Goal: Information Seeking & Learning: Learn about a topic

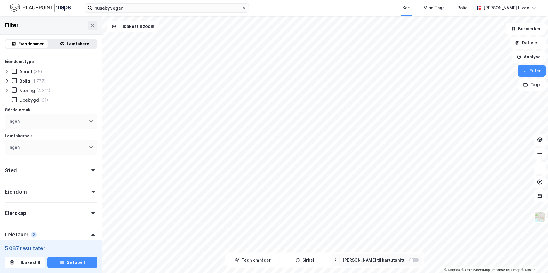
scroll to position [166, 0]
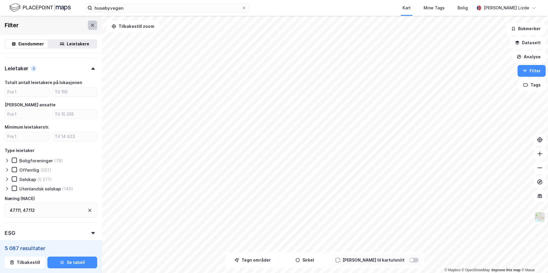
click at [88, 28] on button at bounding box center [92, 25] width 9 height 9
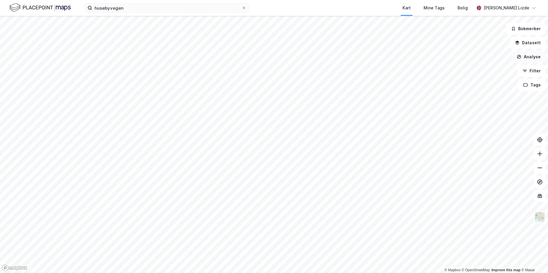
click at [536, 59] on button "Analyse" at bounding box center [529, 57] width 34 height 12
click at [535, 41] on button "Datasett" at bounding box center [528, 43] width 36 height 12
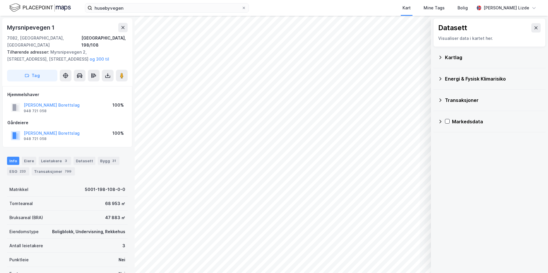
scroll to position [1, 0]
click at [438, 166] on div "Datasett Visualiser data i kartet her. Kartlag Energi & Fysisk Klimarisiko Tran…" at bounding box center [489, 144] width 117 height 257
click at [534, 28] on icon at bounding box center [536, 27] width 5 height 5
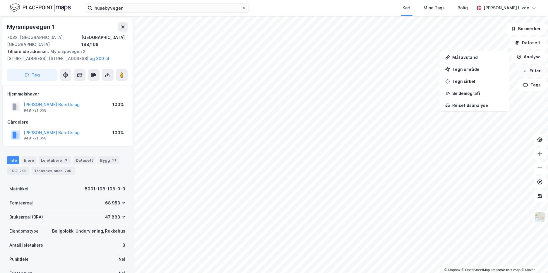
click at [534, 71] on button "Filter" at bounding box center [532, 71] width 28 height 12
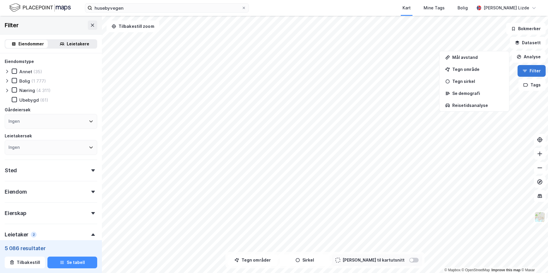
click at [535, 76] on button "Filter" at bounding box center [532, 71] width 28 height 12
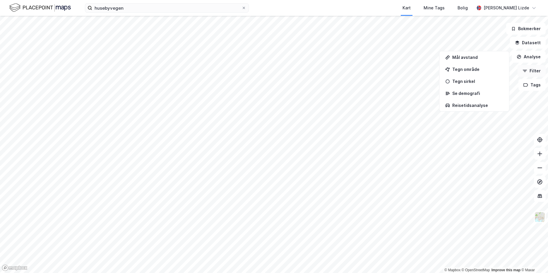
click at [534, 76] on button "Filter" at bounding box center [532, 71] width 28 height 12
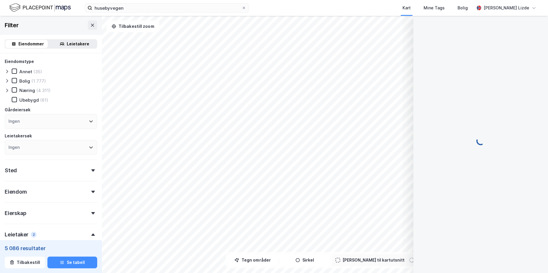
scroll to position [1, 0]
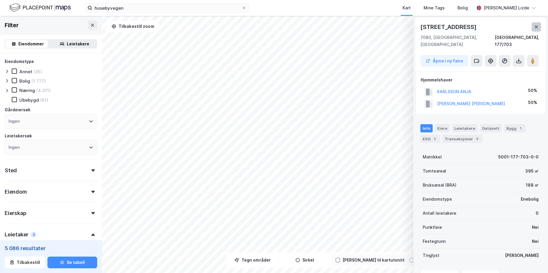
click at [537, 28] on icon at bounding box center [536, 27] width 5 height 5
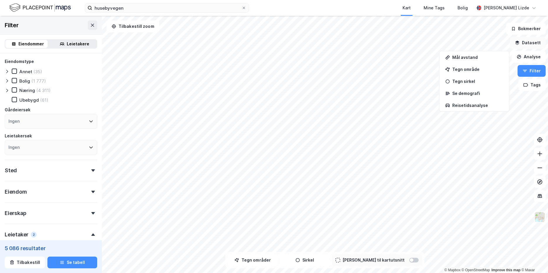
click at [529, 44] on button "Datasett" at bounding box center [528, 43] width 36 height 12
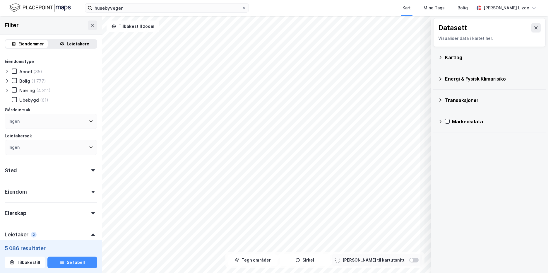
click at [483, 62] on div "Kartlag" at bounding box center [489, 57] width 103 height 14
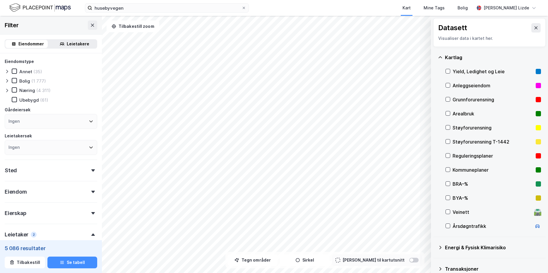
click at [456, 173] on div "Kommuneplaner" at bounding box center [493, 169] width 81 height 7
click at [90, 28] on button at bounding box center [92, 25] width 9 height 9
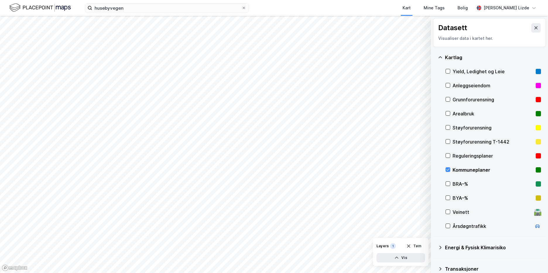
click at [447, 167] on div "Kommuneplaner" at bounding box center [494, 170] width 96 height 14
click at [449, 168] on icon at bounding box center [448, 170] width 4 height 4
click at [407, 259] on button "Vis" at bounding box center [401, 257] width 49 height 9
click at [408, 258] on button "Lukk" at bounding box center [385, 257] width 81 height 9
click at [449, 170] on icon at bounding box center [448, 170] width 4 height 4
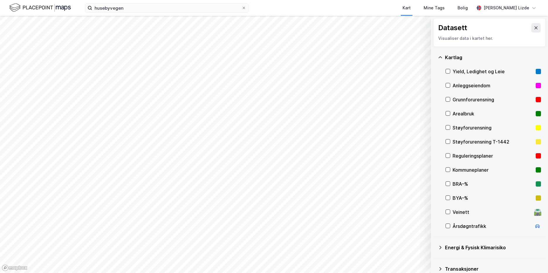
click at [445, 170] on div "Kartlag Yield, Ledighet og Leie Anleggseiendom Grunnforurensning Arealbruk Støy…" at bounding box center [490, 142] width 113 height 190
click at [449, 170] on icon at bounding box center [448, 170] width 4 height 4
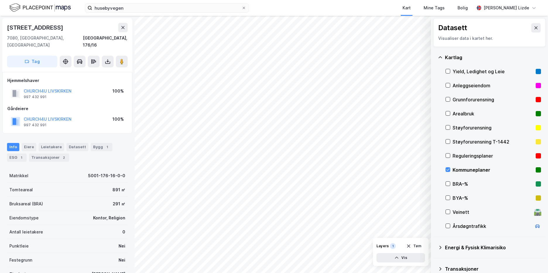
scroll to position [1, 0]
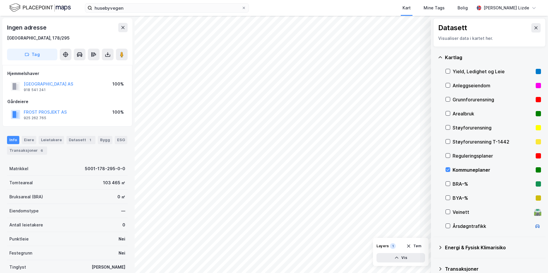
scroll to position [1, 0]
click at [441, 183] on div "© Mapbox © OpenStreetMap Improve this map © Maxar Datasett Visualiser data i ka…" at bounding box center [274, 144] width 548 height 257
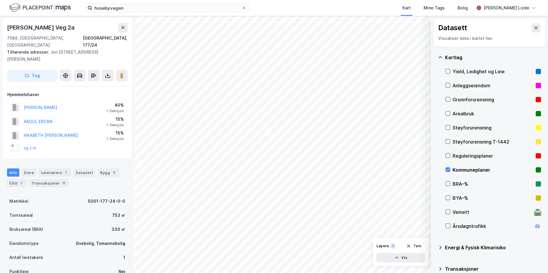
scroll to position [1, 0]
click at [102, 168] on div "Bygg 3" at bounding box center [109, 172] width 22 height 8
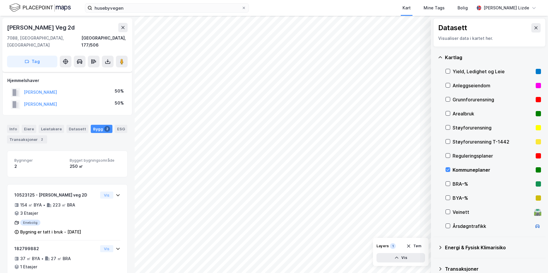
scroll to position [15, 0]
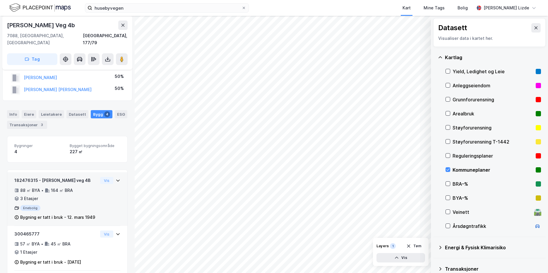
scroll to position [62, 0]
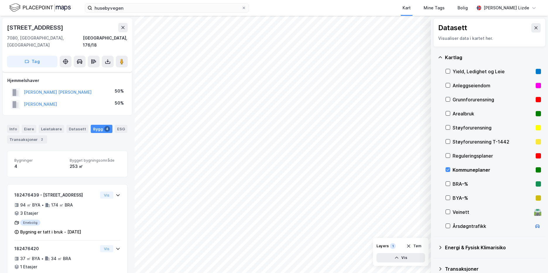
scroll to position [62, 0]
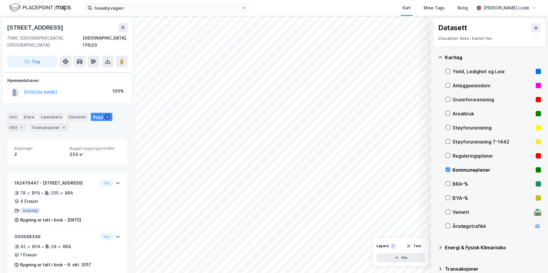
scroll to position [3, 0]
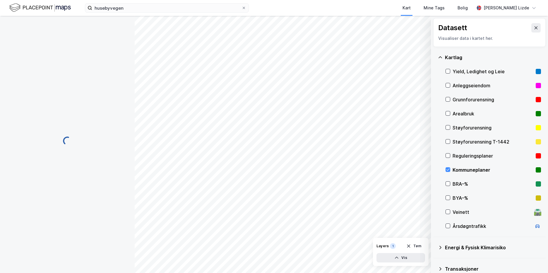
scroll to position [3, 0]
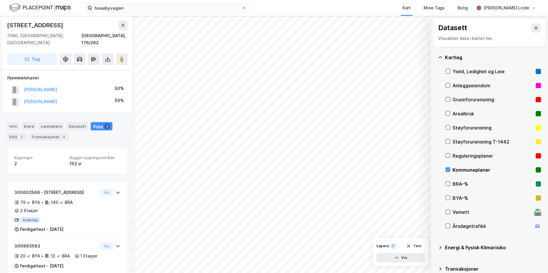
scroll to position [15, 0]
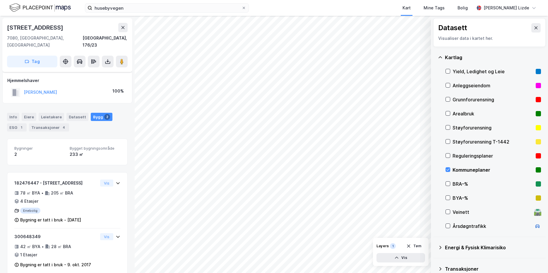
scroll to position [3, 0]
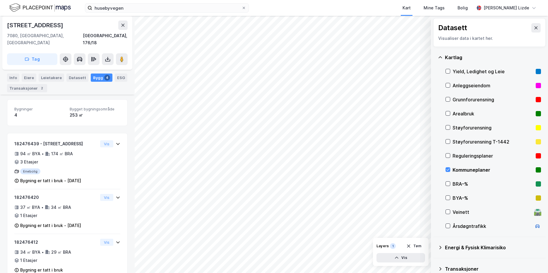
scroll to position [62, 0]
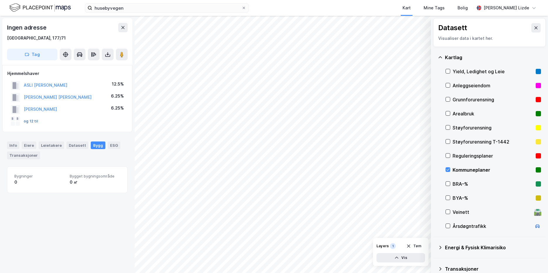
click at [0, 0] on button "og 12 til" at bounding box center [0, 0] width 0 height 0
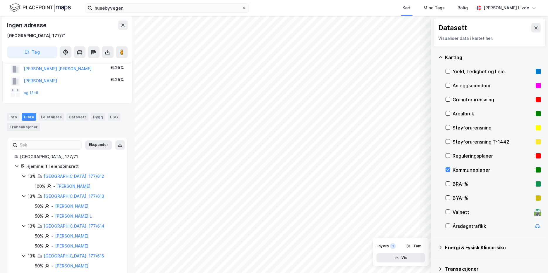
scroll to position [22, 0]
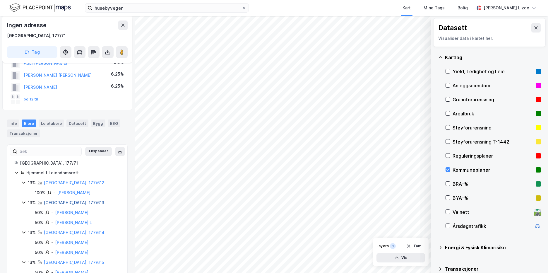
click at [62, 201] on link "[GEOGRAPHIC_DATA], 177/613" at bounding box center [74, 202] width 61 height 5
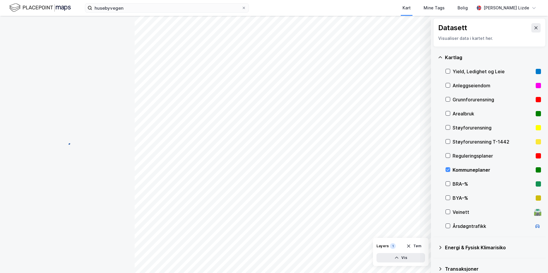
scroll to position [22, 0]
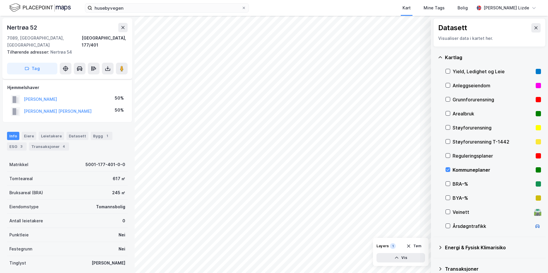
scroll to position [22, 0]
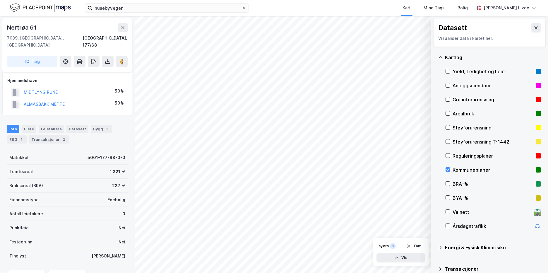
scroll to position [22, 0]
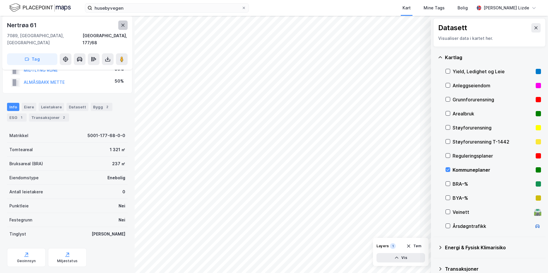
click at [122, 27] on icon at bounding box center [123, 25] width 5 height 5
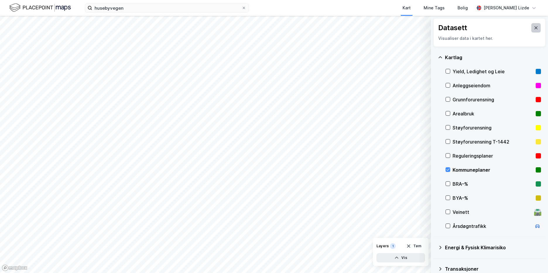
click at [532, 29] on button at bounding box center [536, 27] width 9 height 9
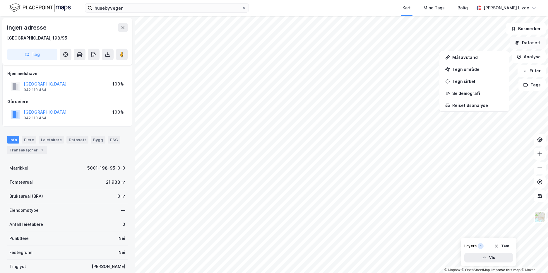
scroll to position [22, 0]
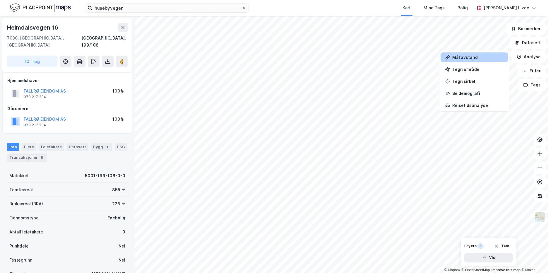
scroll to position [22, 0]
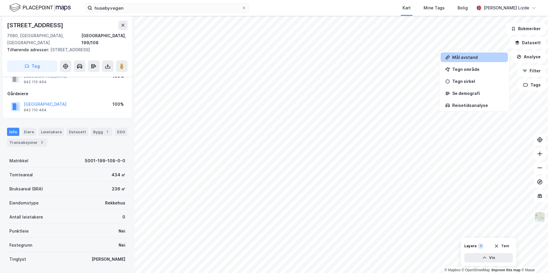
scroll to position [22, 0]
